Goal: Transaction & Acquisition: Purchase product/service

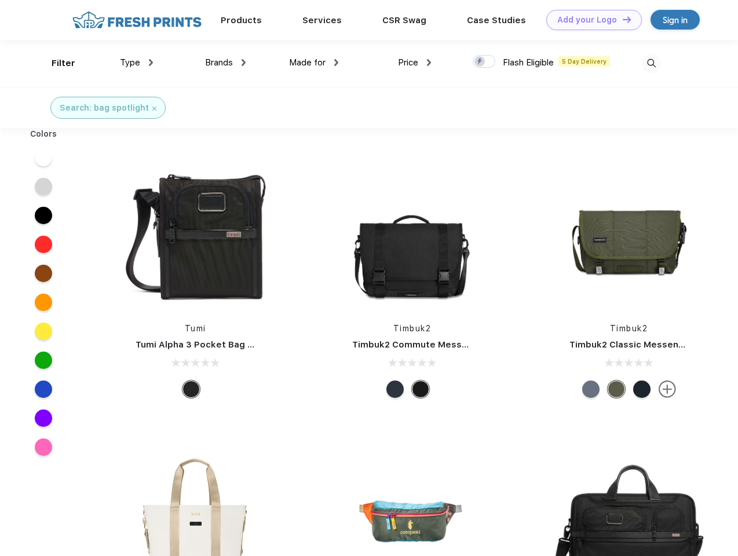
click at [589, 20] on link "Add your Logo Design Tool" at bounding box center [594, 20] width 96 height 20
click at [0, 0] on div "Design Tool" at bounding box center [0, 0] width 0 height 0
click at [621, 19] on link "Add your Logo Design Tool" at bounding box center [594, 20] width 96 height 20
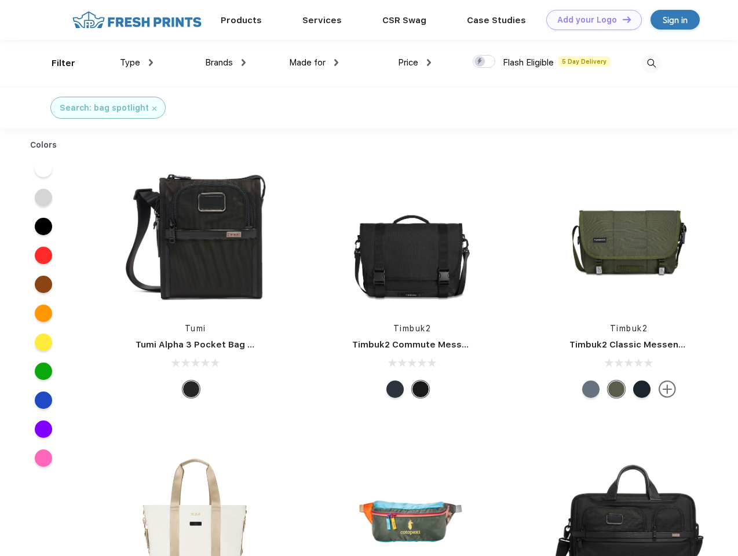
click at [56, 63] on div "Filter" at bounding box center [64, 63] width 24 height 13
click at [137, 63] on span "Type" at bounding box center [130, 62] width 20 height 10
click at [225, 63] on span "Brands" at bounding box center [219, 62] width 28 height 10
click at [314, 63] on span "Made for" at bounding box center [307, 62] width 36 height 10
click at [415, 63] on span "Price" at bounding box center [408, 62] width 20 height 10
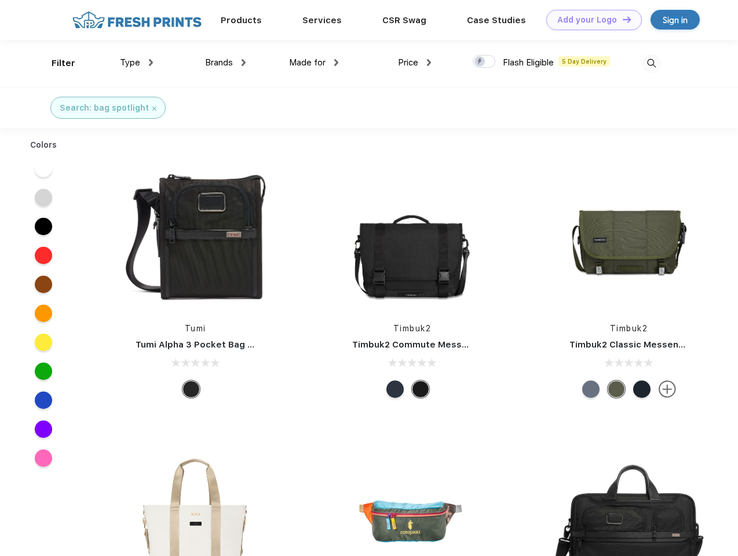
click at [484, 62] on div at bounding box center [483, 61] width 23 height 13
click at [480, 62] on input "checkbox" at bounding box center [476, 58] width 8 height 8
click at [651, 63] on img at bounding box center [651, 63] width 19 height 19
